Goal: Task Accomplishment & Management: Use online tool/utility

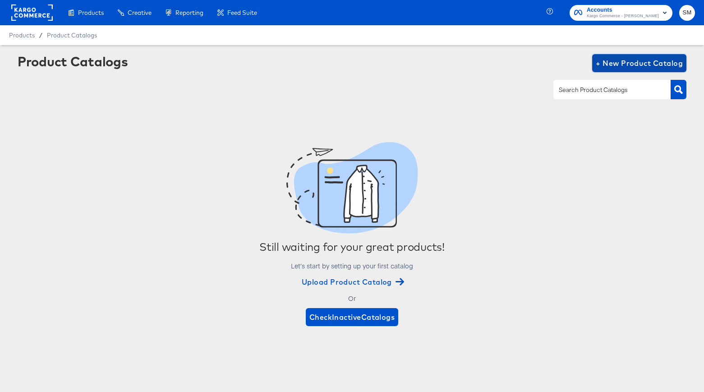
click at [649, 60] on span "+ New Product Catalog" at bounding box center [638, 63] width 87 height 13
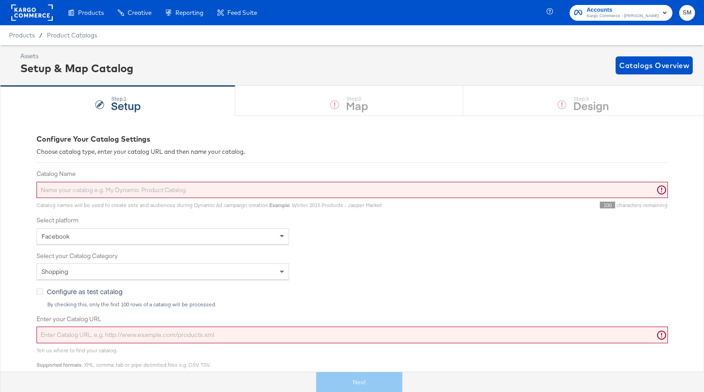
click at [195, 337] on input "Enter your Catalog URL" at bounding box center [352, 334] width 631 height 17
paste input "https://ace.stitcherads.com/exports/114/universal/none/export.tsv.gz"
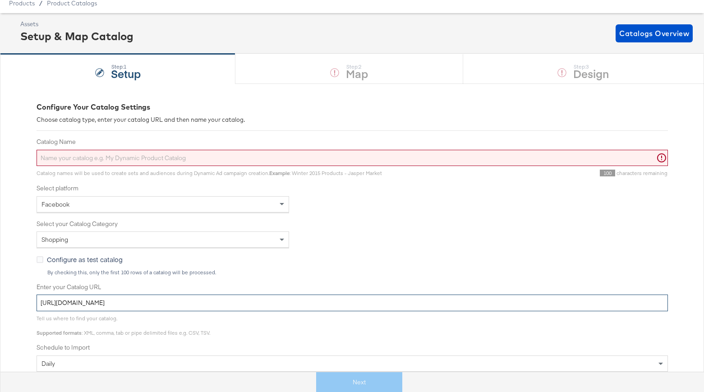
scroll to position [182, 0]
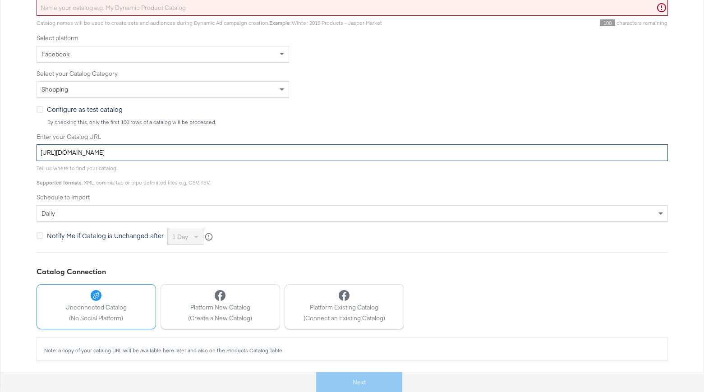
type input "https://ace.stitcherads.com/exports/114/universal/none/export.tsv.gz"
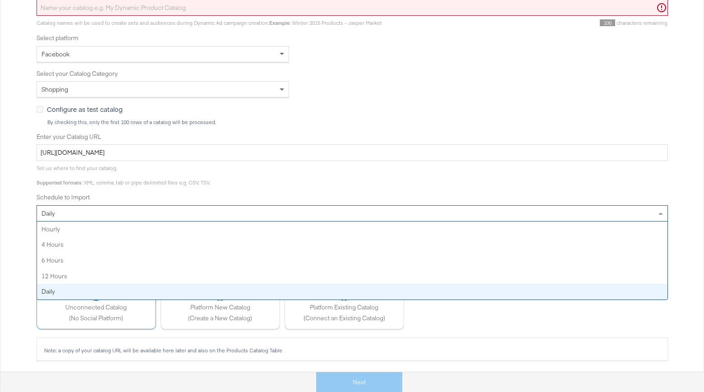
click at [114, 218] on div "daily" at bounding box center [352, 213] width 630 height 15
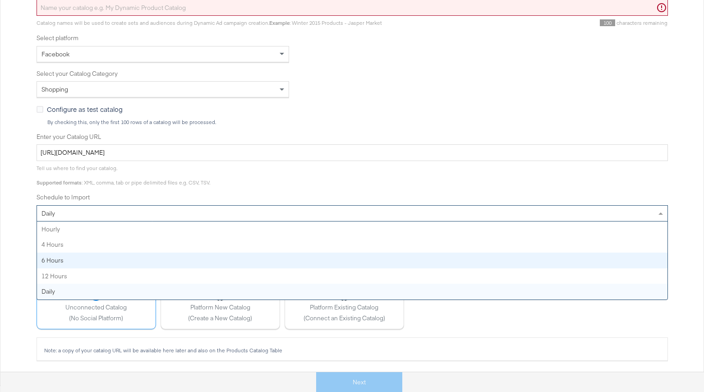
scroll to position [182, 0]
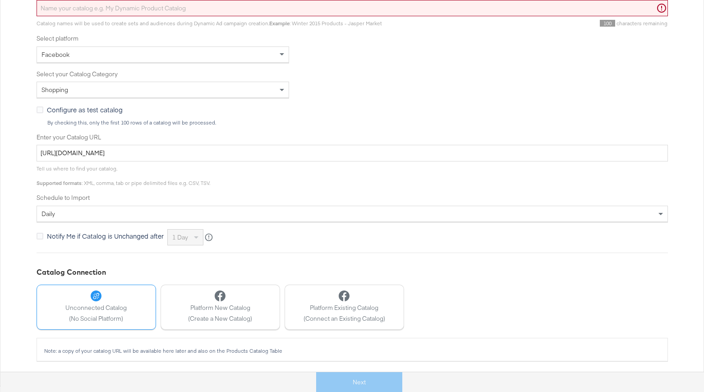
click at [488, 122] on div "By checking this, only the first 100 rows of a catalog will be processed." at bounding box center [357, 122] width 621 height 6
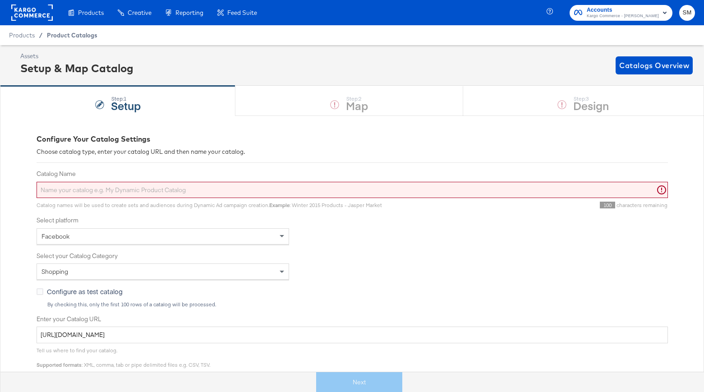
click at [55, 35] on span "Product Catalogs" at bounding box center [72, 35] width 50 height 7
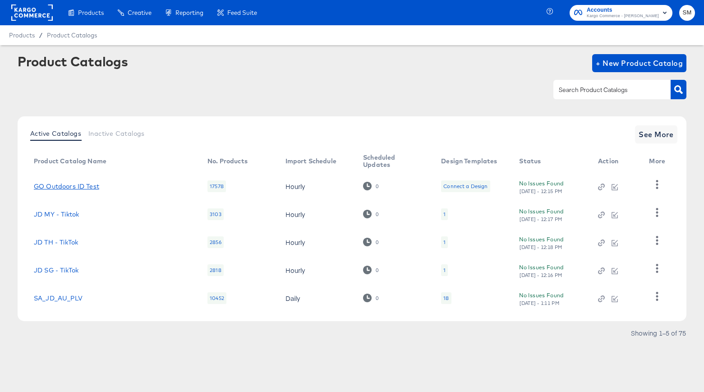
click at [60, 186] on link "GO Outdoors ID Test" at bounding box center [66, 186] width 65 height 7
